Goal: Information Seeking & Learning: Find specific fact

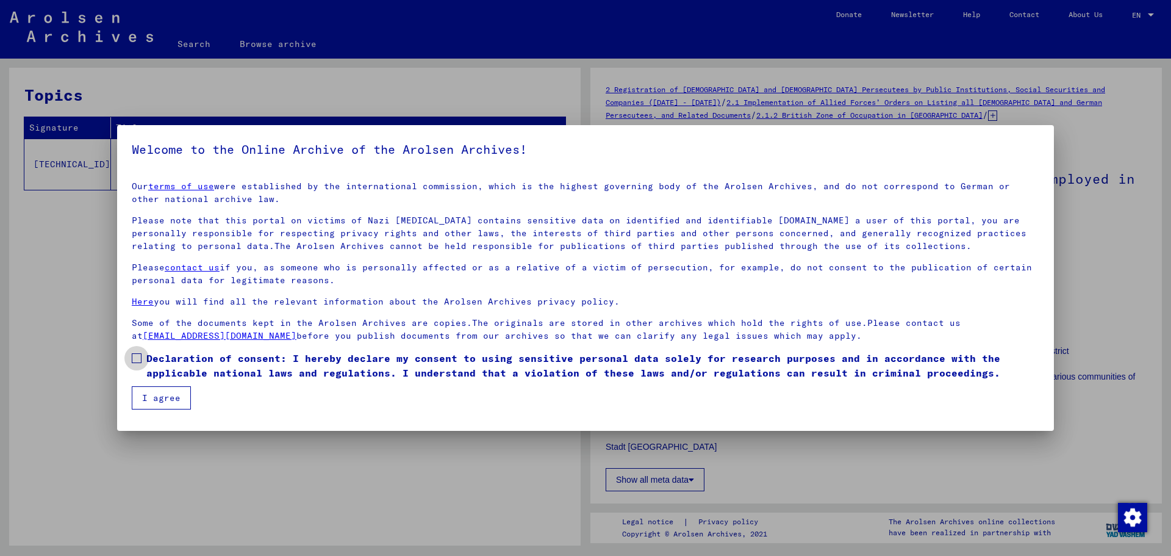
click at [138, 359] on span at bounding box center [137, 358] width 10 height 10
click at [161, 396] on button "I agree" at bounding box center [161, 397] width 59 height 23
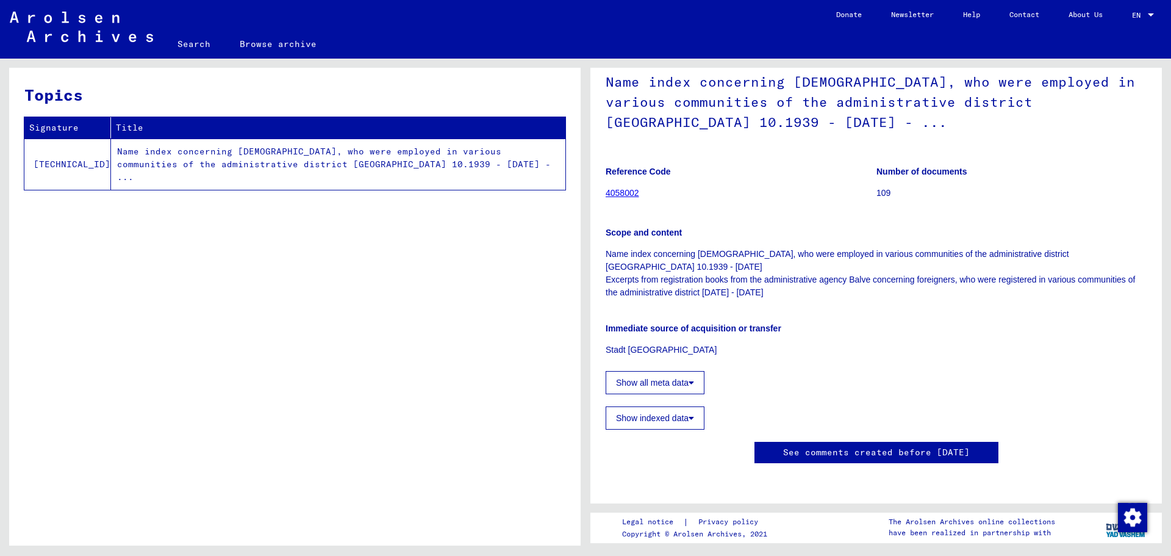
scroll to position [234, 0]
click at [692, 378] on icon at bounding box center [690, 382] width 5 height 9
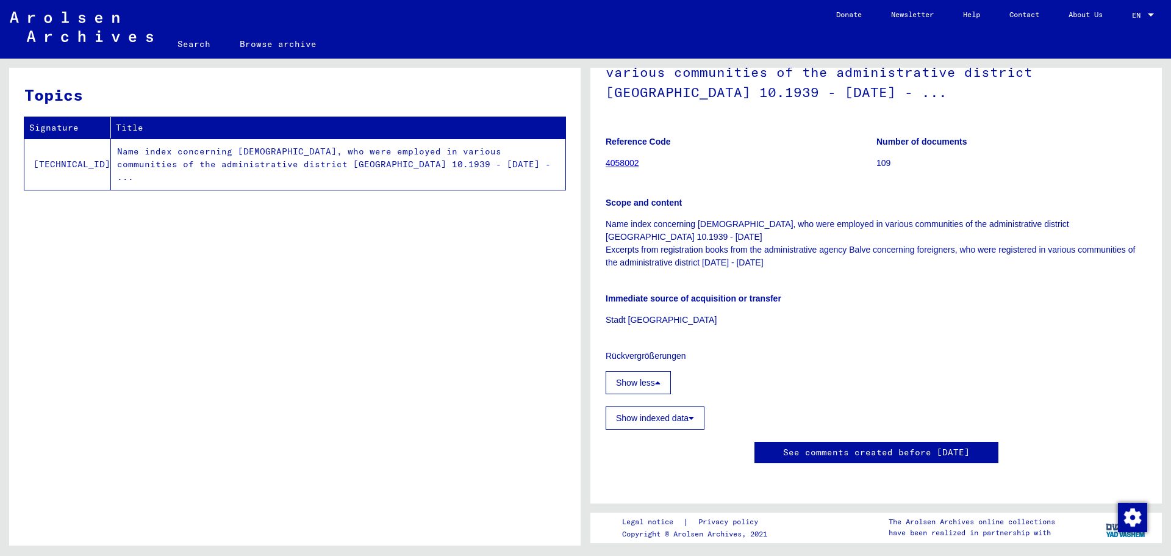
click at [694, 413] on icon at bounding box center [690, 417] width 5 height 9
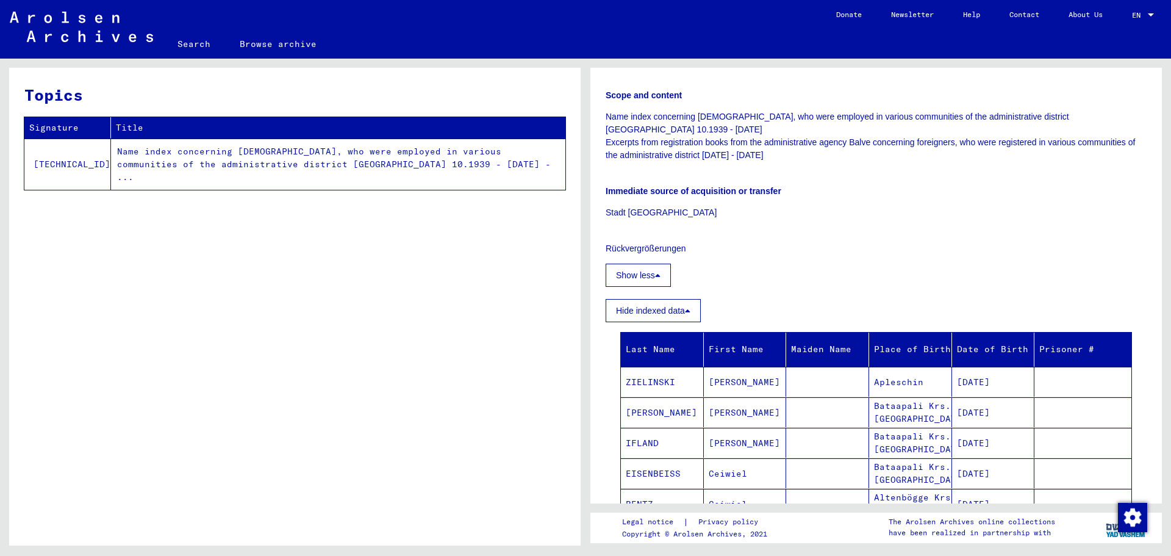
drag, startPoint x: 1162, startPoint y: 224, endPoint x: 1165, endPoint y: 253, distance: 28.8
click at [1165, 253] on div "2 Registration of [DEMOGRAPHIC_DATA] and [DEMOGRAPHIC_DATA] Persecutees by Publ…" at bounding box center [878, 302] width 585 height 487
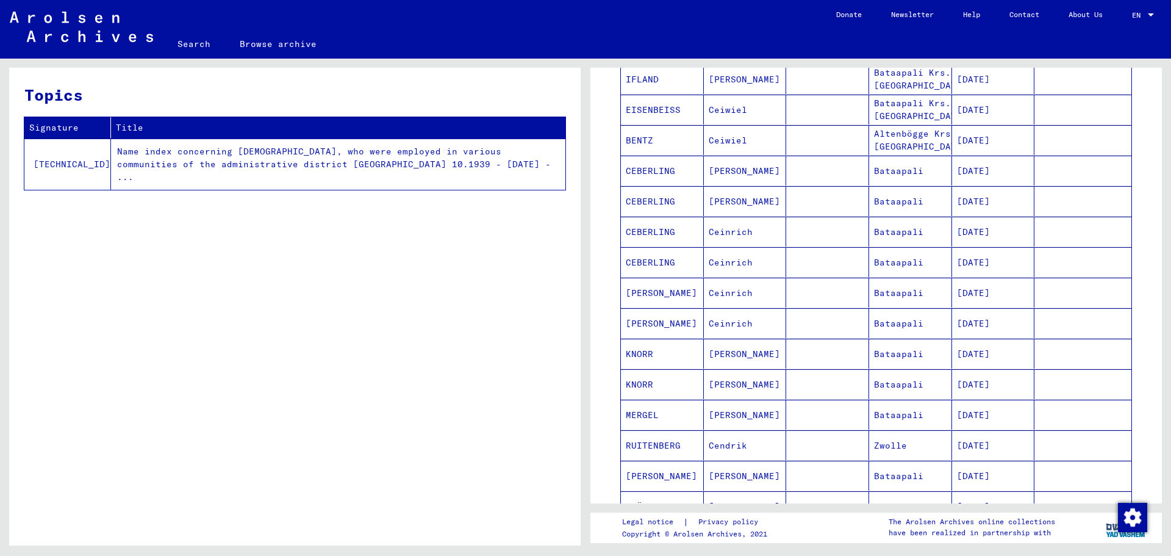
scroll to position [584, 0]
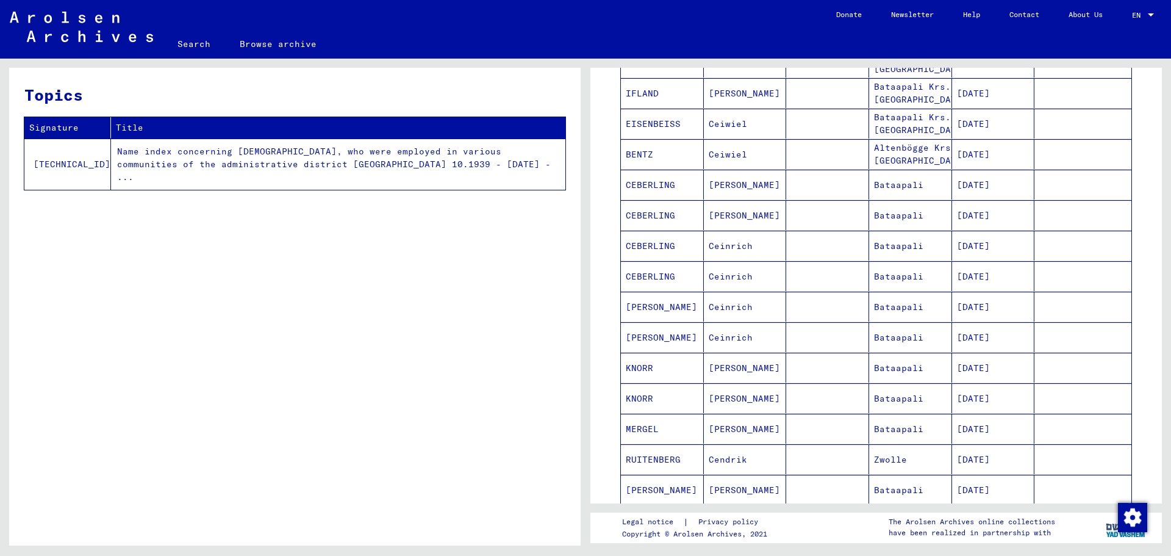
click at [970, 448] on mat-cell "[DATE]" at bounding box center [993, 459] width 83 height 30
click at [660, 446] on mat-cell "RUITENBERG" at bounding box center [662, 459] width 83 height 30
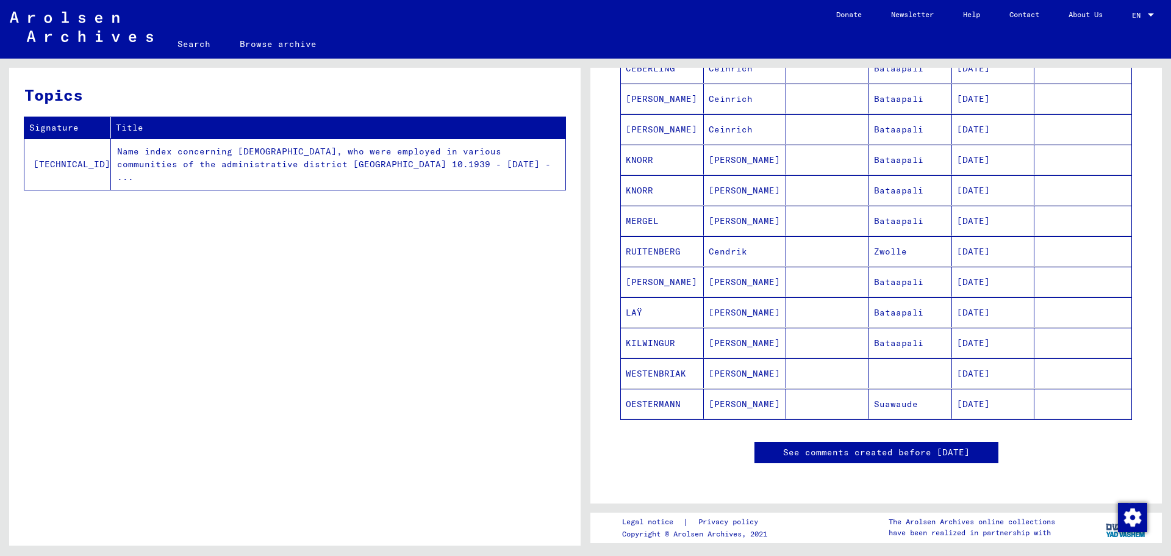
scroll to position [1018, 0]
